Goal: Check status: Check status

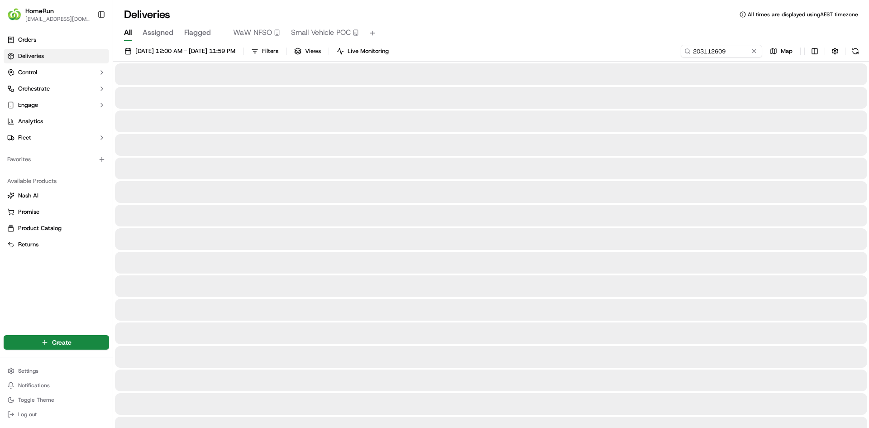
click at [753, 52] on button at bounding box center [753, 51] width 9 height 9
click at [742, 51] on input at bounding box center [707, 51] width 109 height 13
paste input "269760543"
type input "269760543"
drag, startPoint x: 692, startPoint y: 50, endPoint x: 709, endPoint y: 53, distance: 17.0
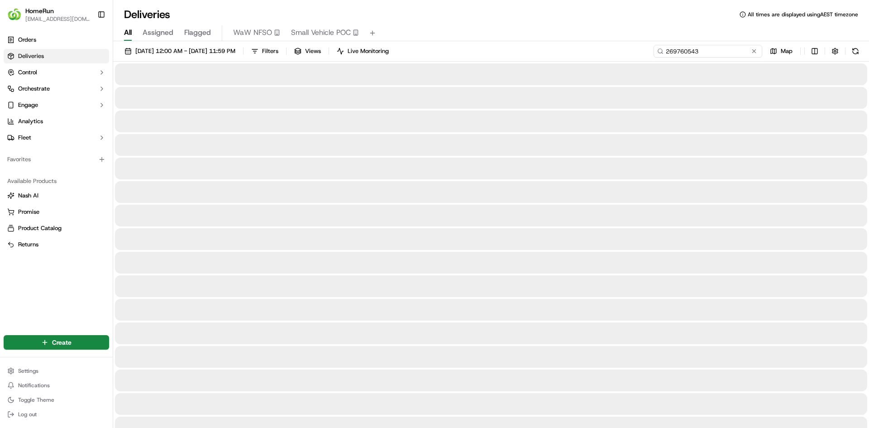
click at [693, 50] on input "269760543" at bounding box center [707, 51] width 109 height 13
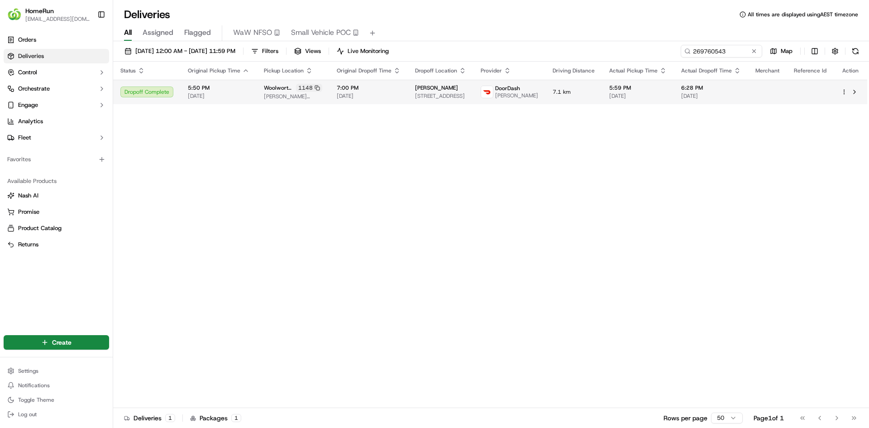
click at [466, 94] on div "Doreen Abrahamse 51 Collaroy Pde, Louth Park, NSW 2320, AU" at bounding box center [440, 91] width 51 height 15
click at [458, 88] on span "Doreen Abrahamse" at bounding box center [436, 87] width 43 height 7
click at [397, 88] on span "7:00 PM" at bounding box center [369, 87] width 64 height 7
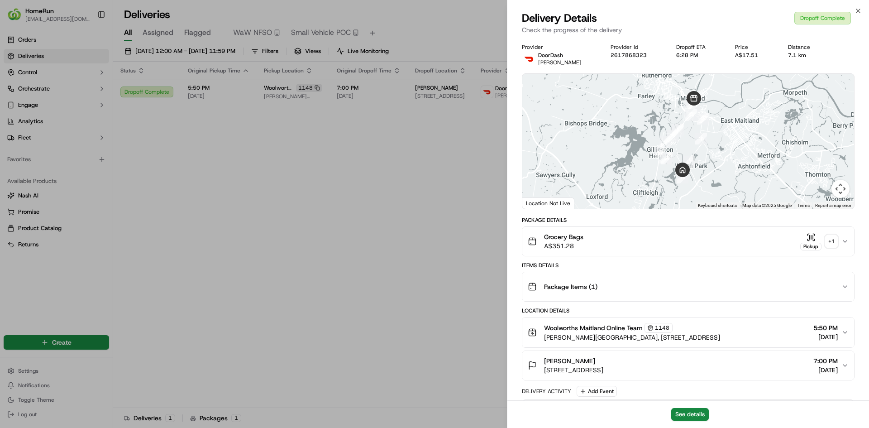
click at [830, 242] on div "+ 1" at bounding box center [831, 241] width 13 height 13
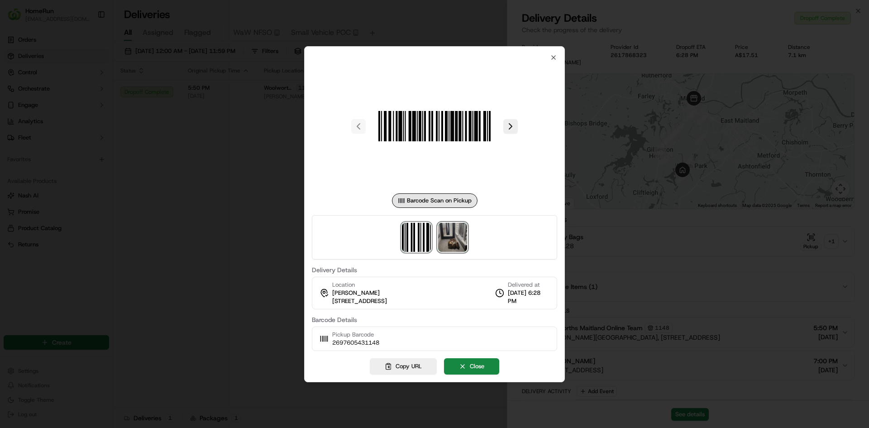
click at [460, 237] on img at bounding box center [452, 237] width 29 height 29
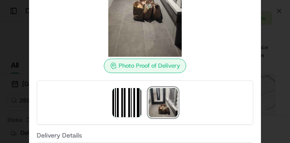
drag, startPoint x: 847, startPoint y: 1, endPoint x: 222, endPoint y: 88, distance: 631.7
click at [222, 88] on div at bounding box center [145, 102] width 216 height 44
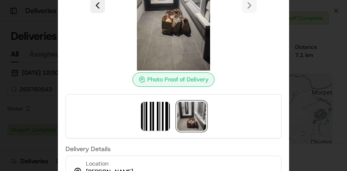
drag, startPoint x: 284, startPoint y: 0, endPoint x: 50, endPoint y: 24, distance: 234.7
click at [50, 22] on div at bounding box center [173, 85] width 347 height 171
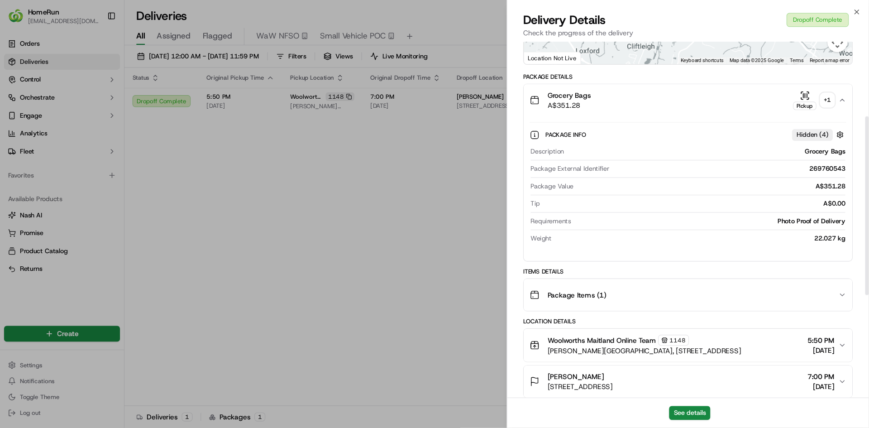
scroll to position [151, 0]
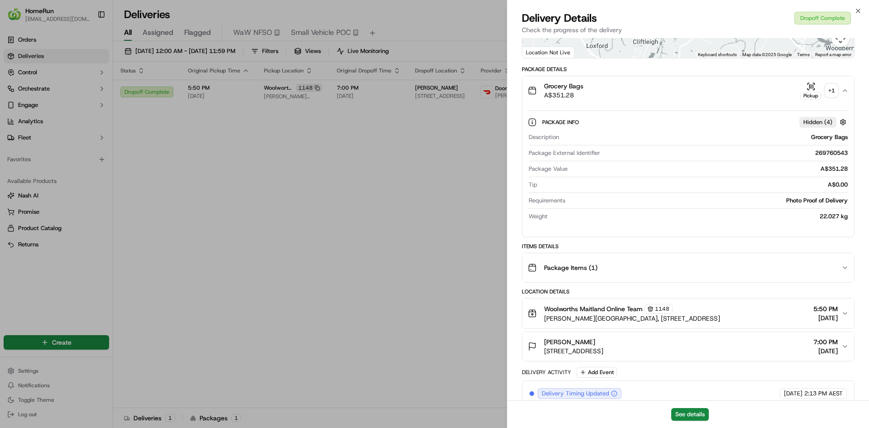
drag, startPoint x: 345, startPoint y: 0, endPoint x: 313, endPoint y: 246, distance: 247.8
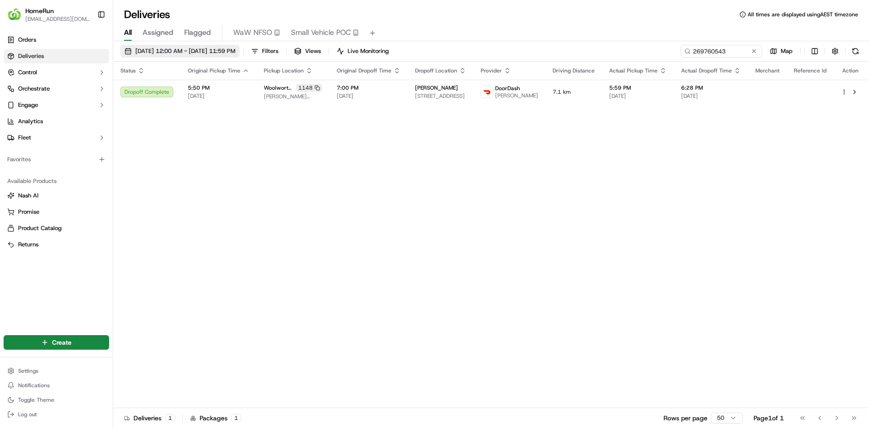
drag, startPoint x: 561, startPoint y: 219, endPoint x: 262, endPoint y: 55, distance: 341.6
click at [561, 218] on div "Status Original Pickup Time Pickup Location Original Dropoff Time Dropoff Locat…" at bounding box center [490, 235] width 754 height 346
drag, startPoint x: 420, startPoint y: 222, endPoint x: 238, endPoint y: 35, distance: 260.4
click at [420, 223] on div "Status Original Pickup Time Pickup Location Original Dropoff Time Dropoff Locat…" at bounding box center [490, 235] width 754 height 346
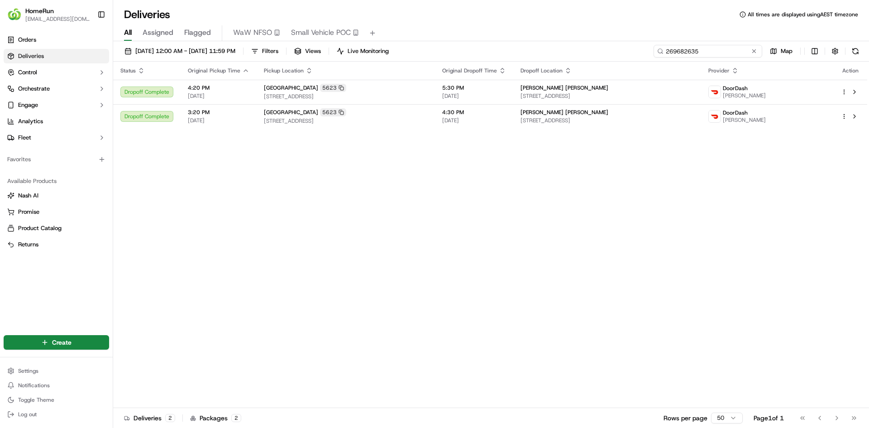
drag, startPoint x: 652, startPoint y: 46, endPoint x: 522, endPoint y: 24, distance: 132.5
click at [624, 40] on div "Deliveries All times are displayed using AEST timezone All Assigned Flagged WaW…" at bounding box center [491, 214] width 756 height 428
paste input "59616"
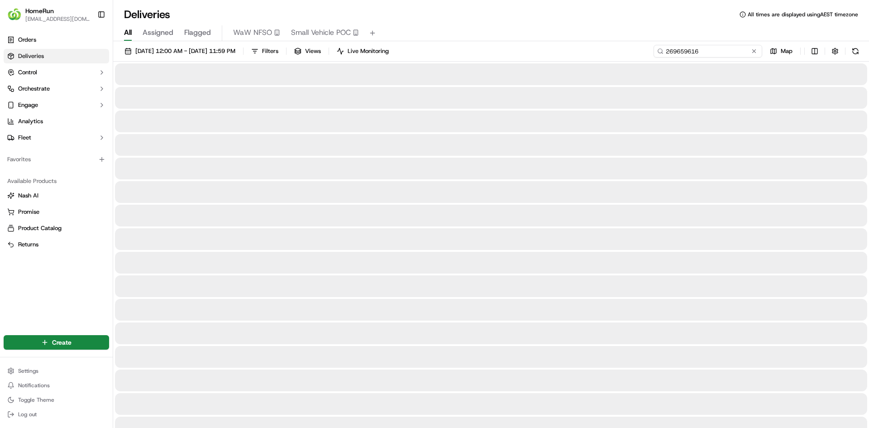
type input "269659616"
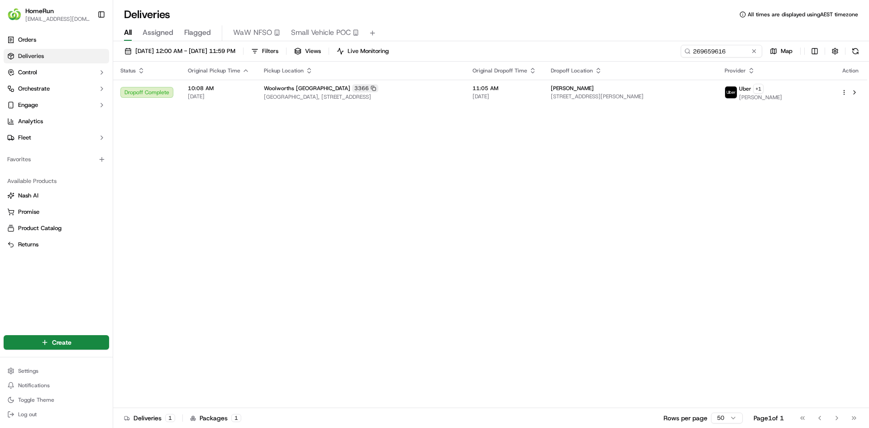
drag, startPoint x: 428, startPoint y: 315, endPoint x: 474, endPoint y: 258, distance: 72.7
click at [430, 314] on div "Status Original Pickup Time Pickup Location Original Dropoff Time Dropoff Locat…" at bounding box center [490, 235] width 754 height 346
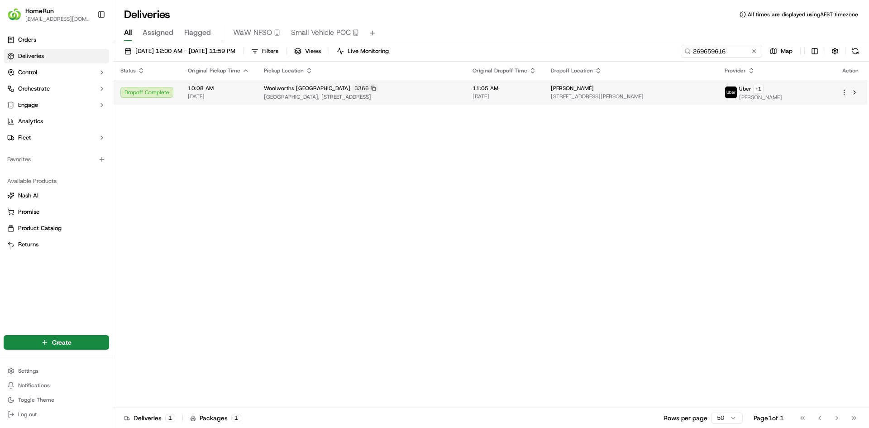
click at [502, 96] on span "[DATE]" at bounding box center [504, 96] width 64 height 7
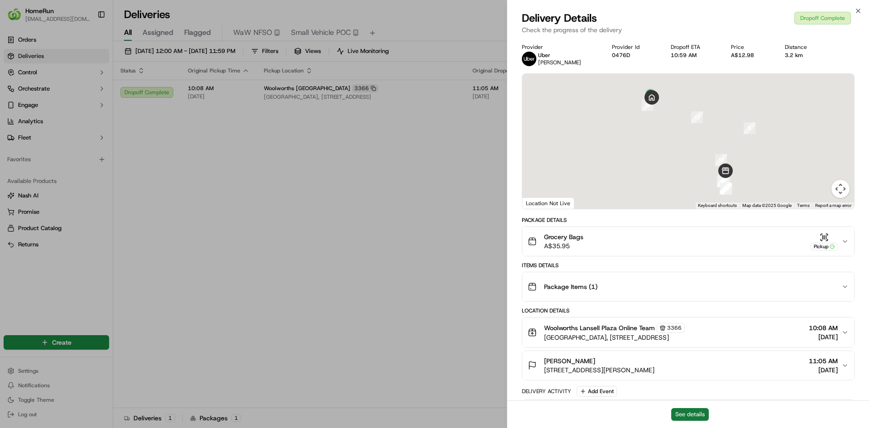
click at [686, 417] on button "See details" at bounding box center [690, 414] width 38 height 13
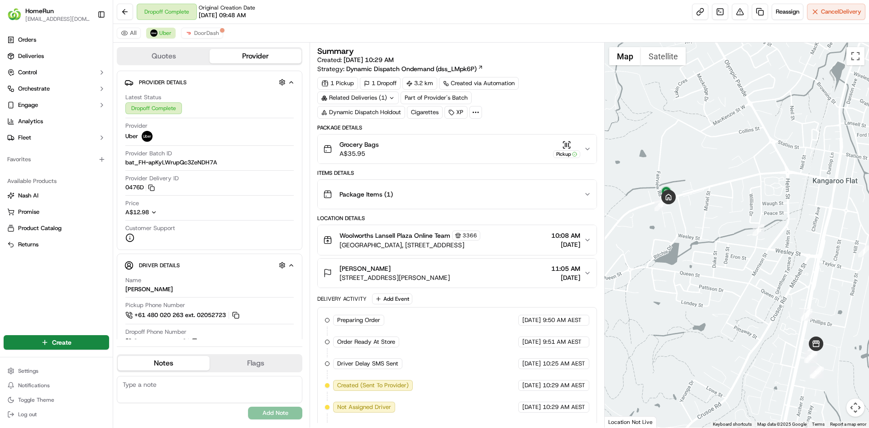
drag, startPoint x: 805, startPoint y: 189, endPoint x: 810, endPoint y: 233, distance: 44.7
click at [810, 233] on div at bounding box center [736, 235] width 265 height 385
drag, startPoint x: 857, startPoint y: 62, endPoint x: 858, endPoint y: 77, distance: 15.9
click at [858, 77] on div "1 2 3 4 5 6 7 8 9 10 11 12 13 14 Map Satellite Keyboard shortcuts Map Data Map …" at bounding box center [736, 235] width 265 height 385
click at [859, 409] on button "Map camera controls" at bounding box center [855, 407] width 18 height 18
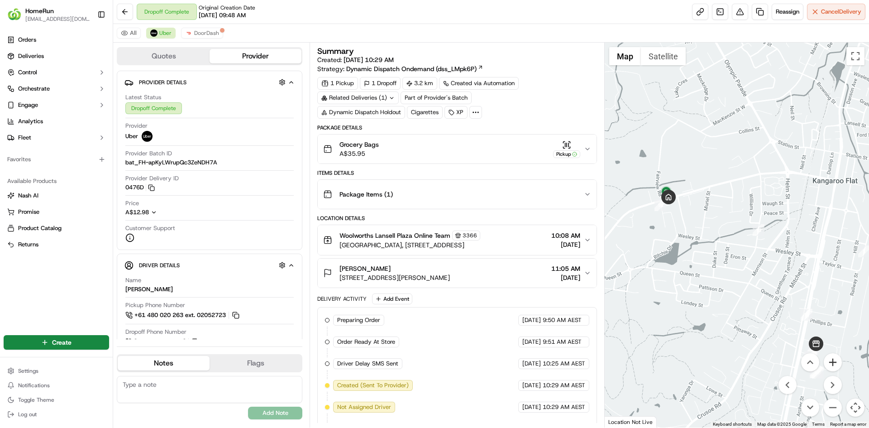
click at [835, 362] on button "Zoom in" at bounding box center [832, 362] width 18 height 18
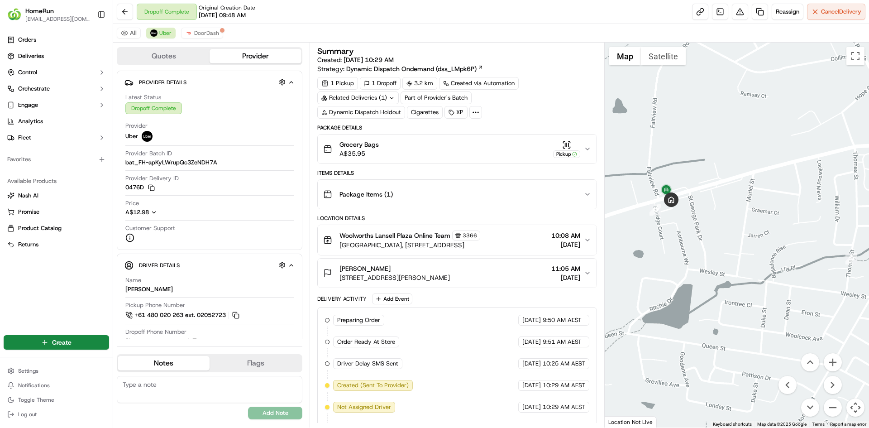
drag, startPoint x: 705, startPoint y: 262, endPoint x: 778, endPoint y: 296, distance: 80.4
click at [778, 296] on div at bounding box center [736, 235] width 265 height 385
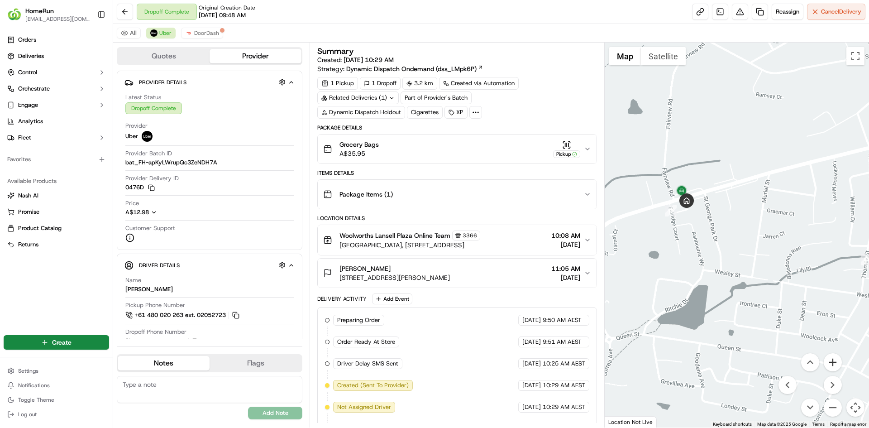
click at [830, 359] on button "Zoom in" at bounding box center [832, 362] width 18 height 18
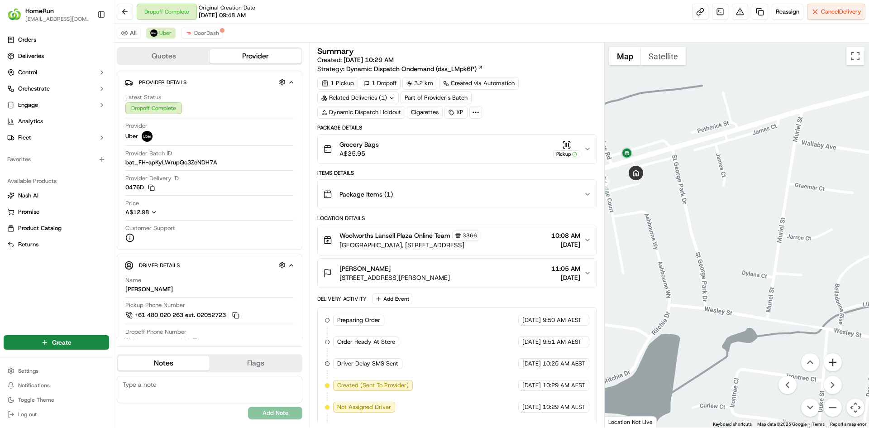
click at [831, 358] on button "Zoom in" at bounding box center [832, 362] width 18 height 18
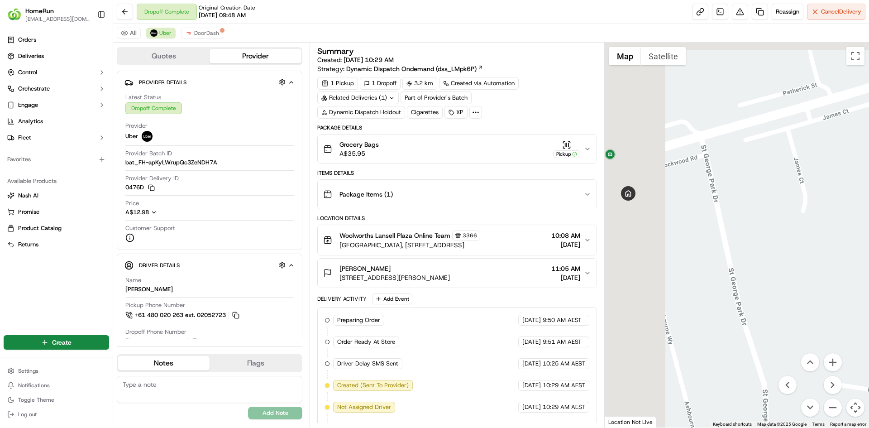
drag, startPoint x: 716, startPoint y: 238, endPoint x: 868, endPoint y: 367, distance: 200.0
click at [868, 367] on div at bounding box center [736, 235] width 265 height 385
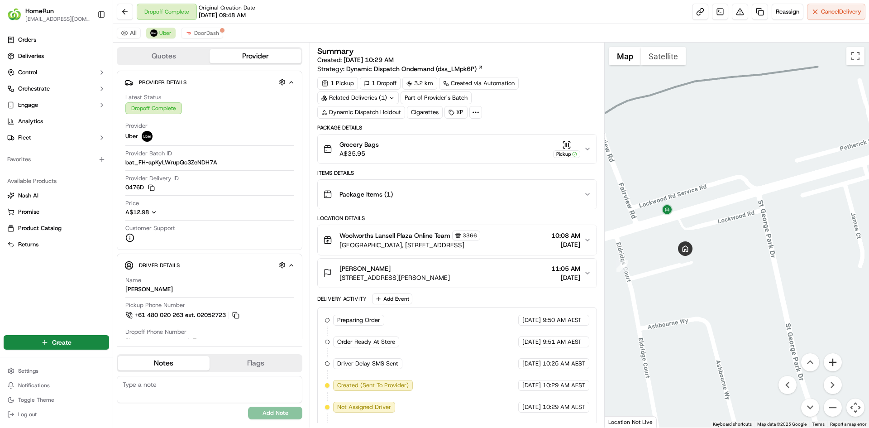
click at [837, 362] on button "Zoom in" at bounding box center [832, 362] width 18 height 18
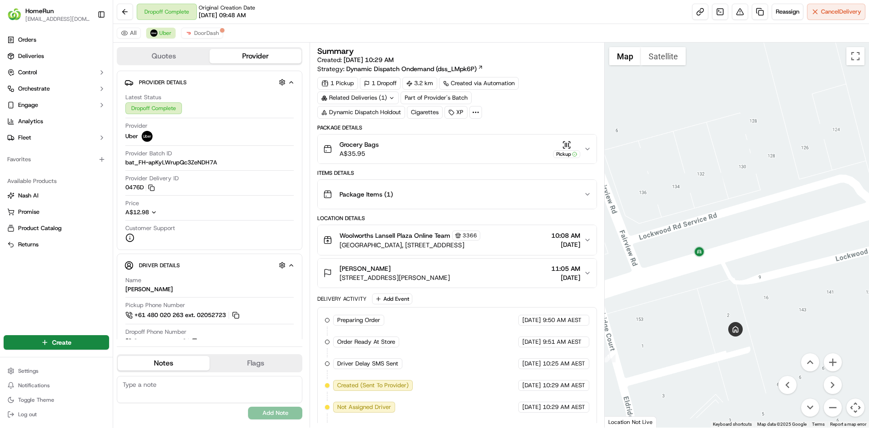
drag, startPoint x: 716, startPoint y: 181, endPoint x: 817, endPoint y: 242, distance: 118.3
click at [817, 242] on div at bounding box center [736, 235] width 265 height 385
